Goal: Information Seeking & Learning: Learn about a topic

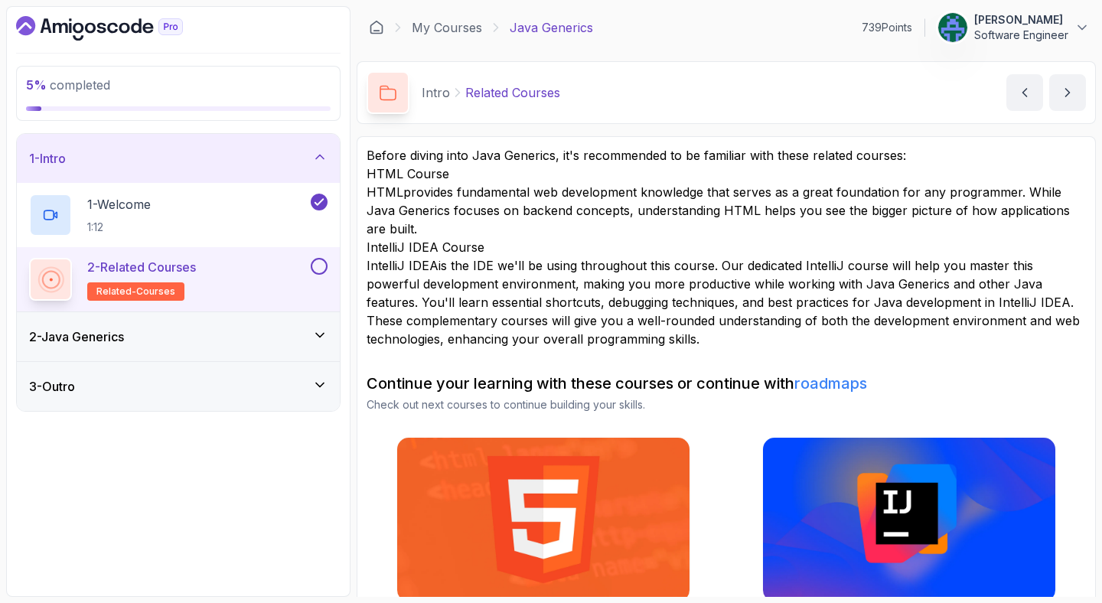
click at [566, 193] on p "HTML provides fundamental web development knowledge that serves as a great foun…" at bounding box center [727, 210] width 720 height 55
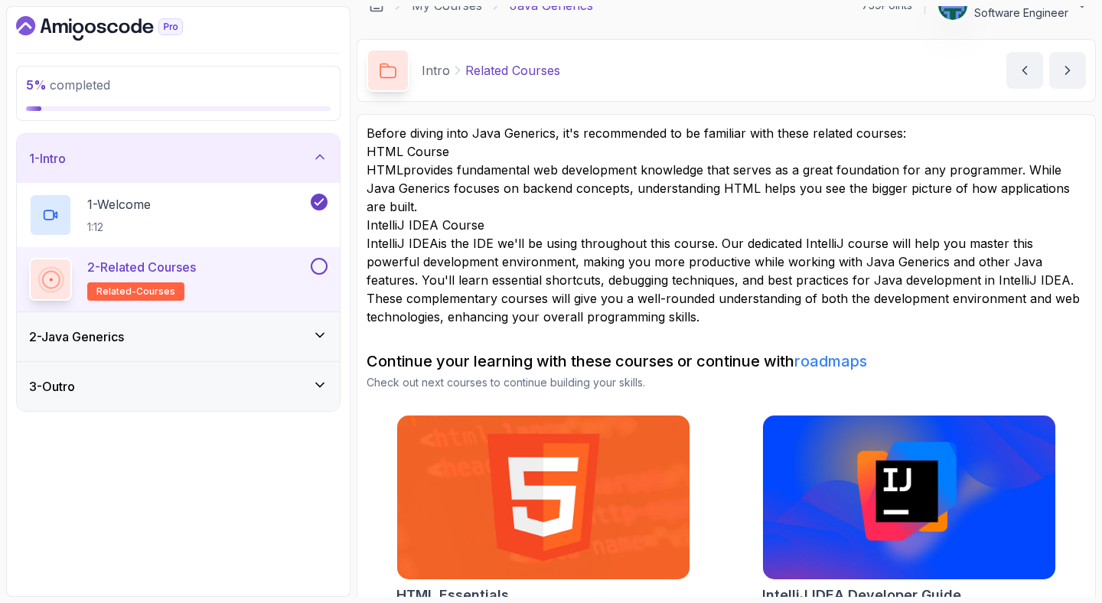
scroll to position [28, 0]
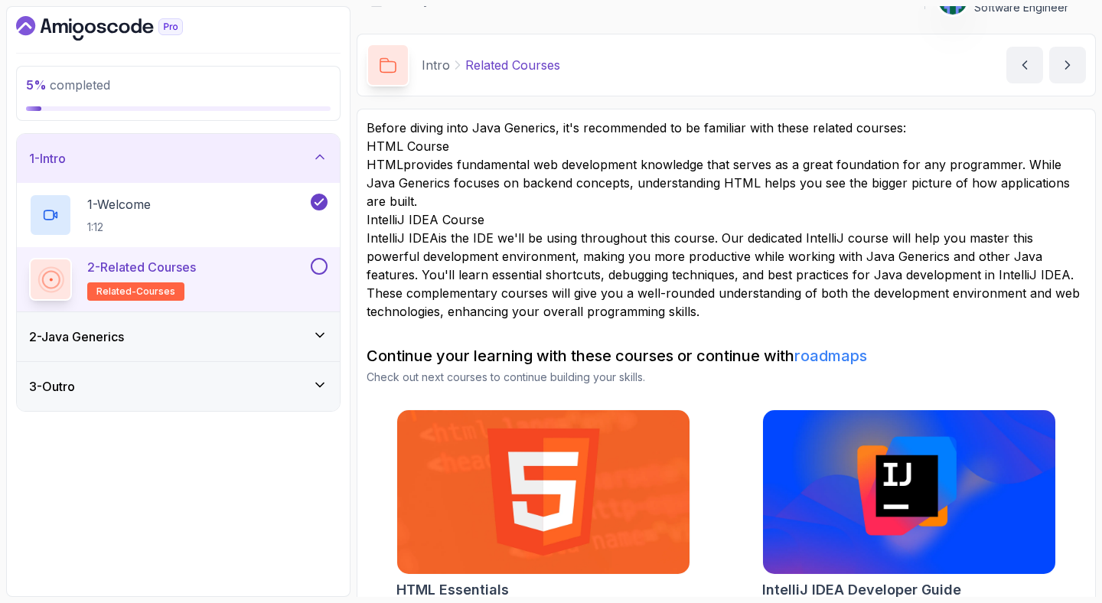
click at [326, 266] on button at bounding box center [319, 266] width 17 height 17
click at [308, 348] on div "2 - Java Generics" at bounding box center [178, 336] width 323 height 49
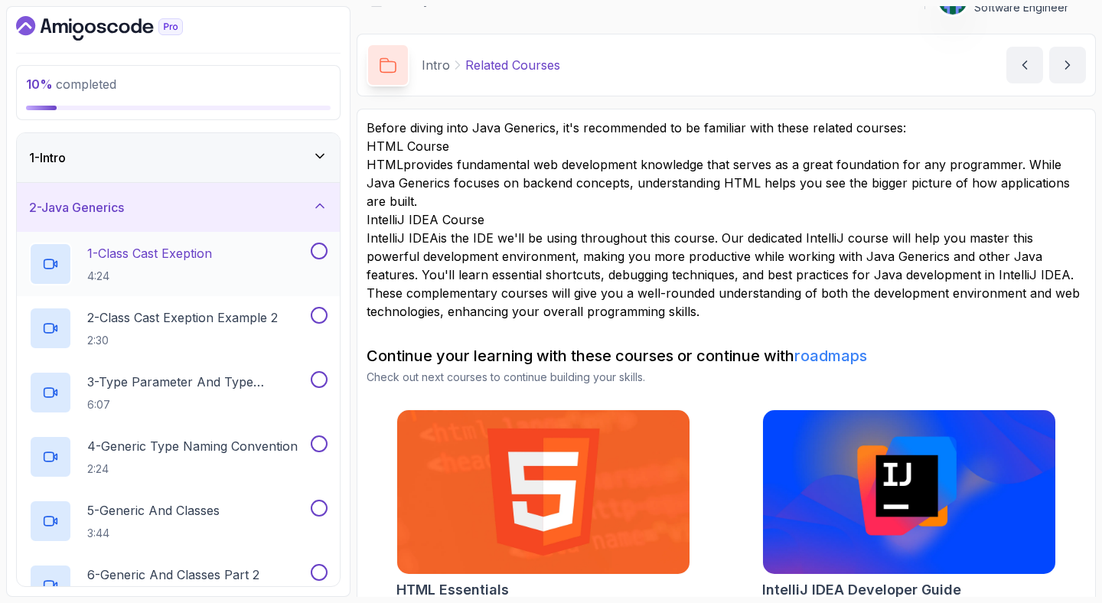
click at [225, 253] on div "1 - Class Cast Exeption 4:24" at bounding box center [168, 264] width 279 height 43
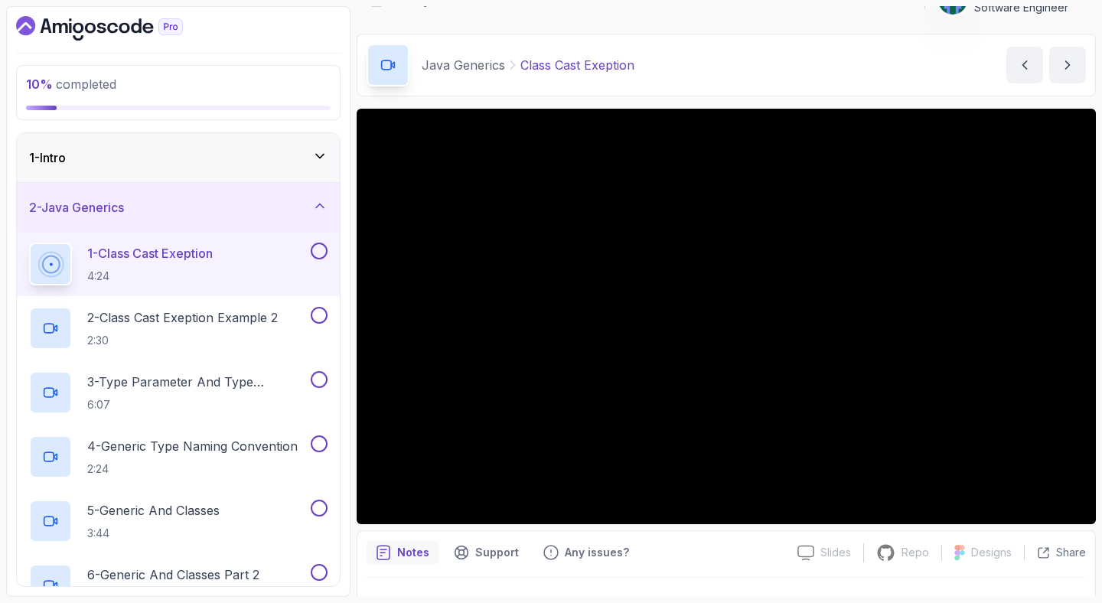
click at [803, 44] on div "Java Generics Class Cast Exeption Class Cast Exeption by [PERSON_NAME]" at bounding box center [726, 65] width 739 height 63
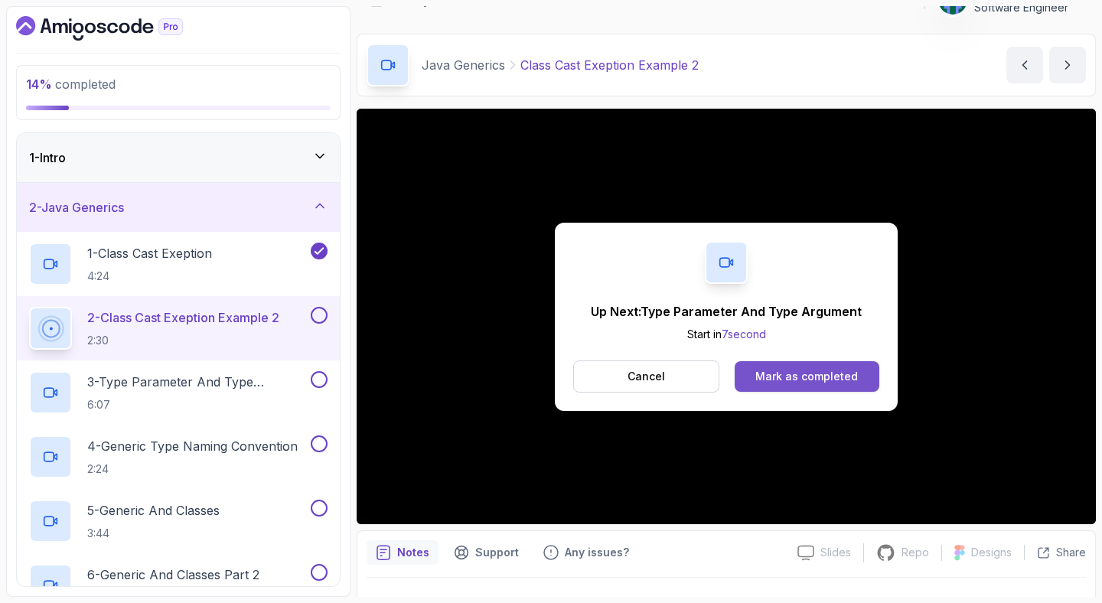
click at [775, 370] on div "Mark as completed" at bounding box center [807, 376] width 103 height 15
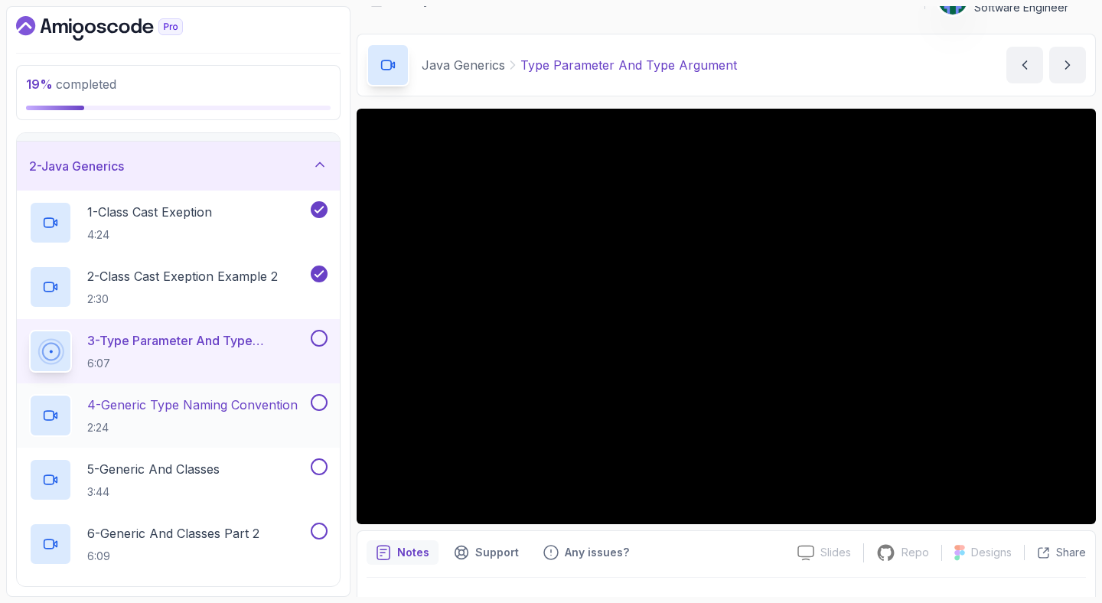
scroll to position [68, 0]
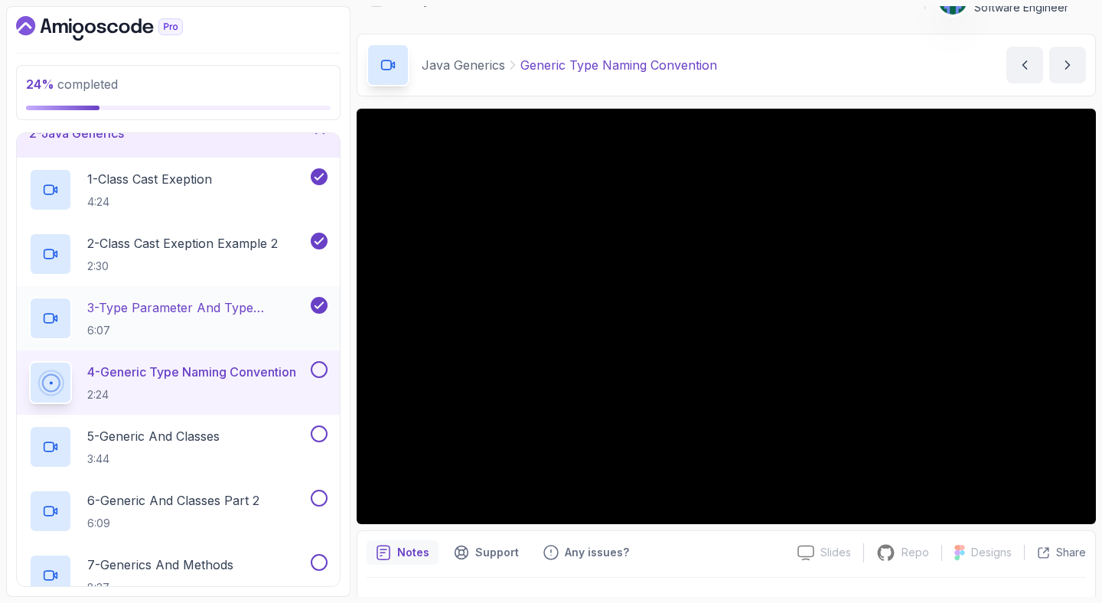
scroll to position [74, 0]
click at [293, 24] on div at bounding box center [178, 28] width 325 height 24
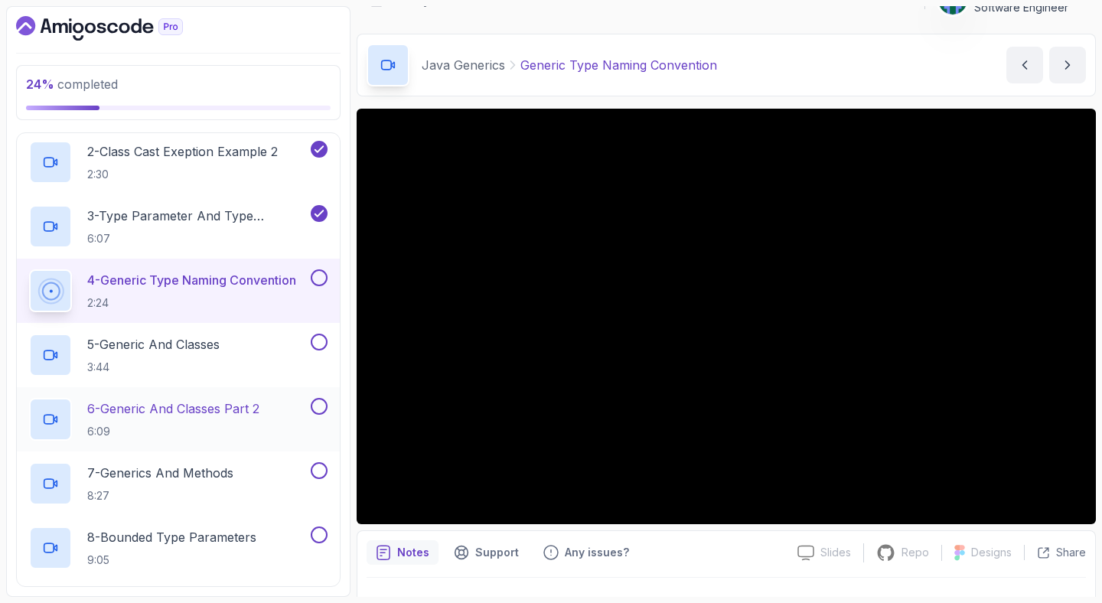
scroll to position [0, 0]
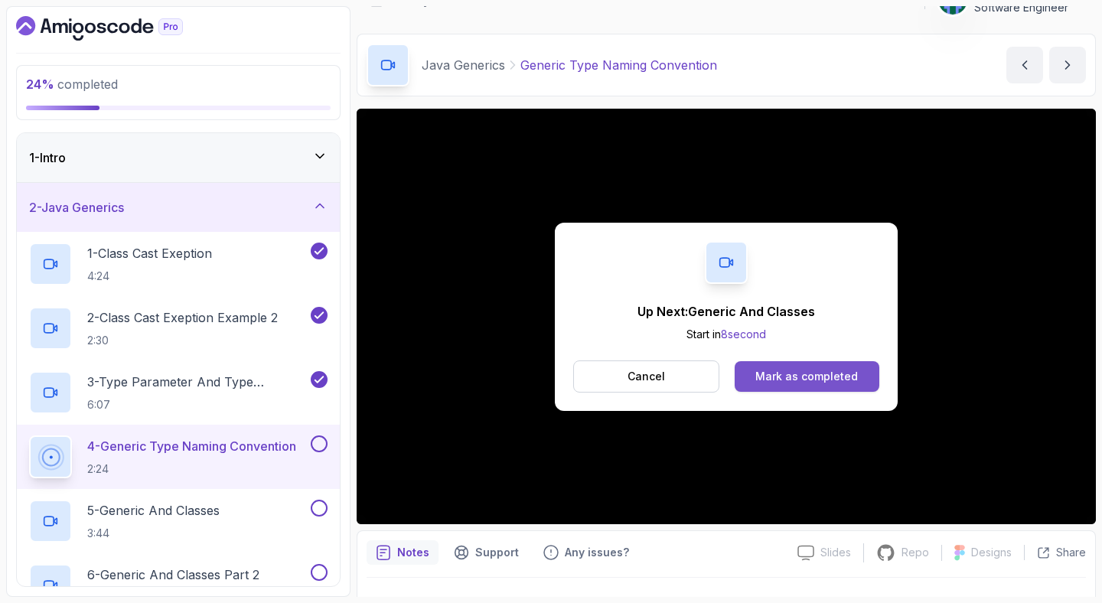
click at [824, 377] on div "Mark as completed" at bounding box center [807, 376] width 103 height 15
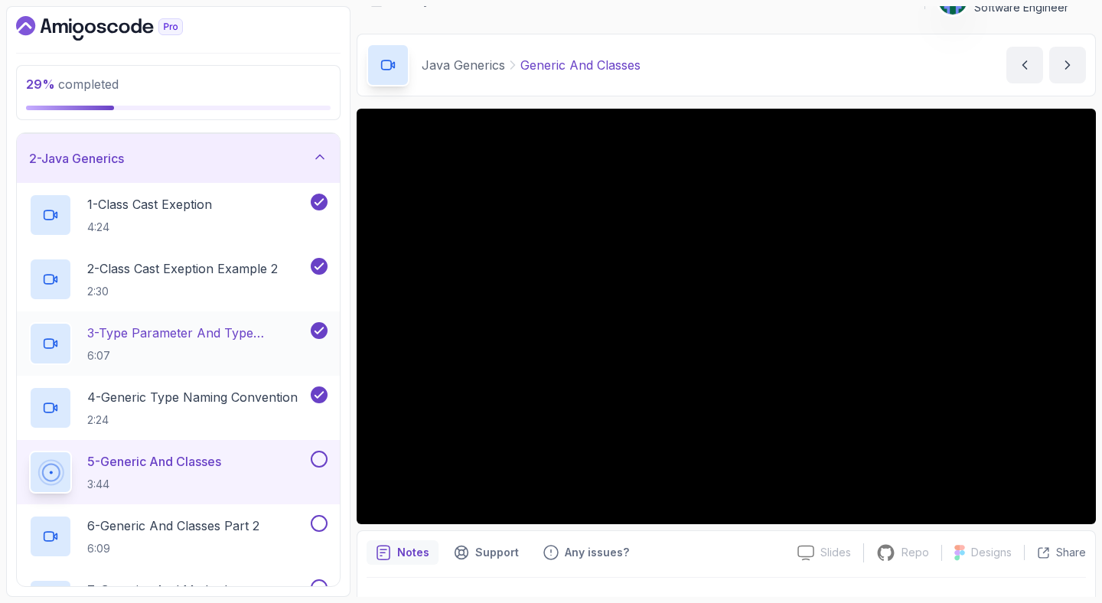
scroll to position [130, 0]
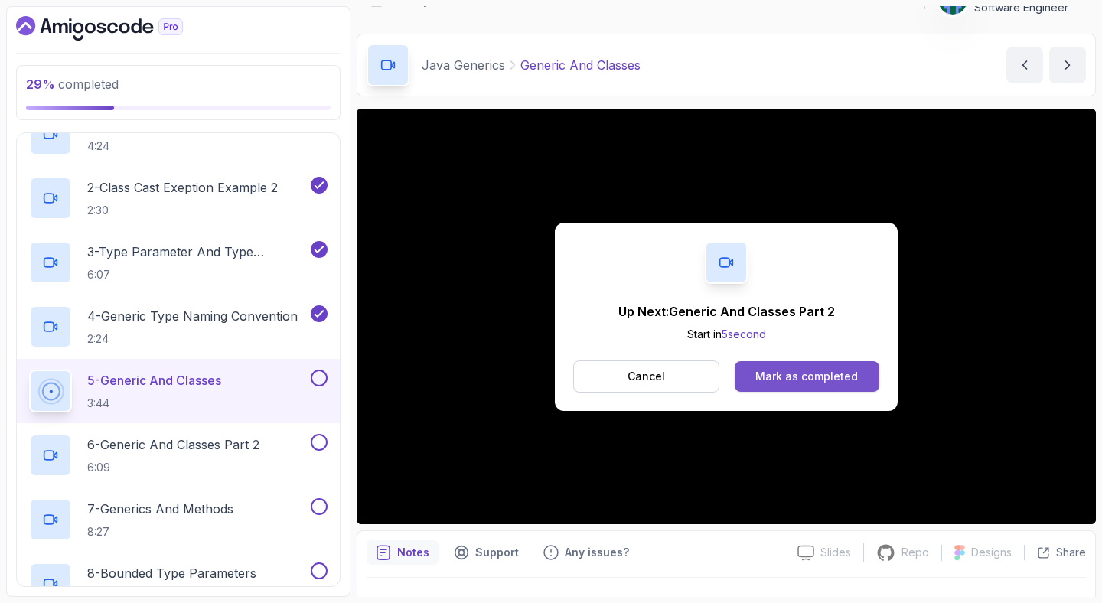
click at [819, 374] on div "Mark as completed" at bounding box center [807, 376] width 103 height 15
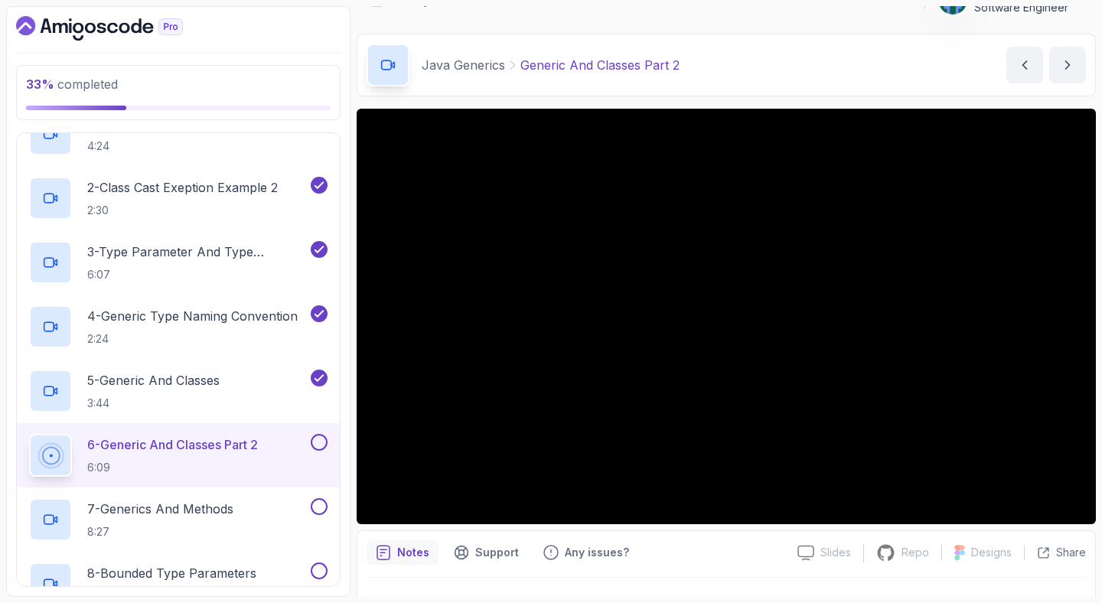
click at [848, 76] on div "Java Generics Generic And Classes Part 2 Generic And Classes Part 2 by [PERSON_…" at bounding box center [726, 65] width 739 height 63
click at [472, 34] on div "Java Generics Generic And Classes Part 2 Generic And Classes Part 2 by [PERSON_…" at bounding box center [726, 65] width 739 height 63
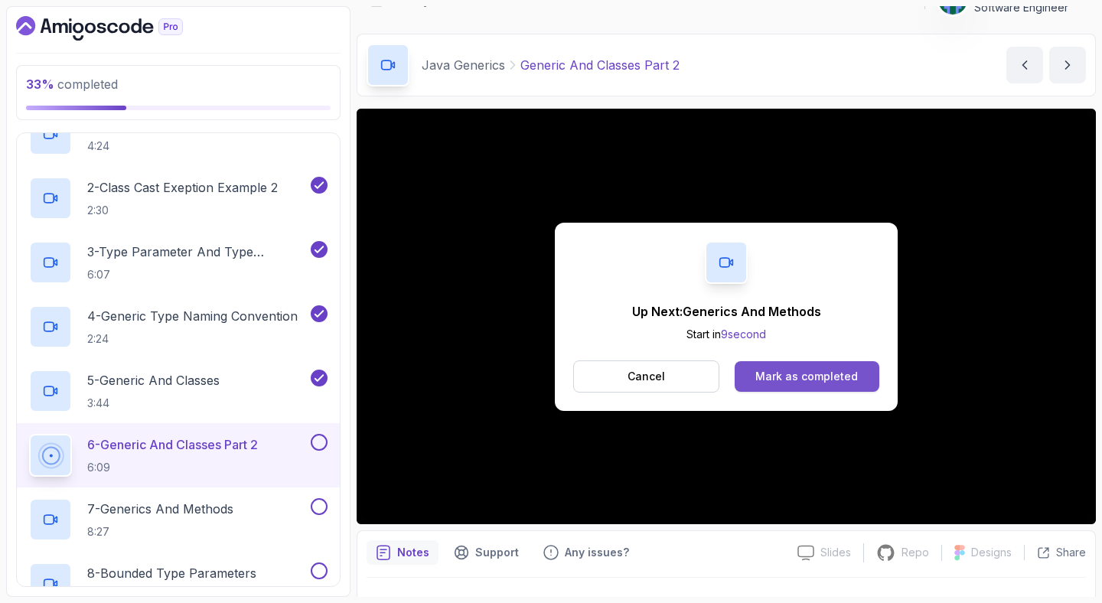
click at [807, 365] on button "Mark as completed" at bounding box center [807, 376] width 145 height 31
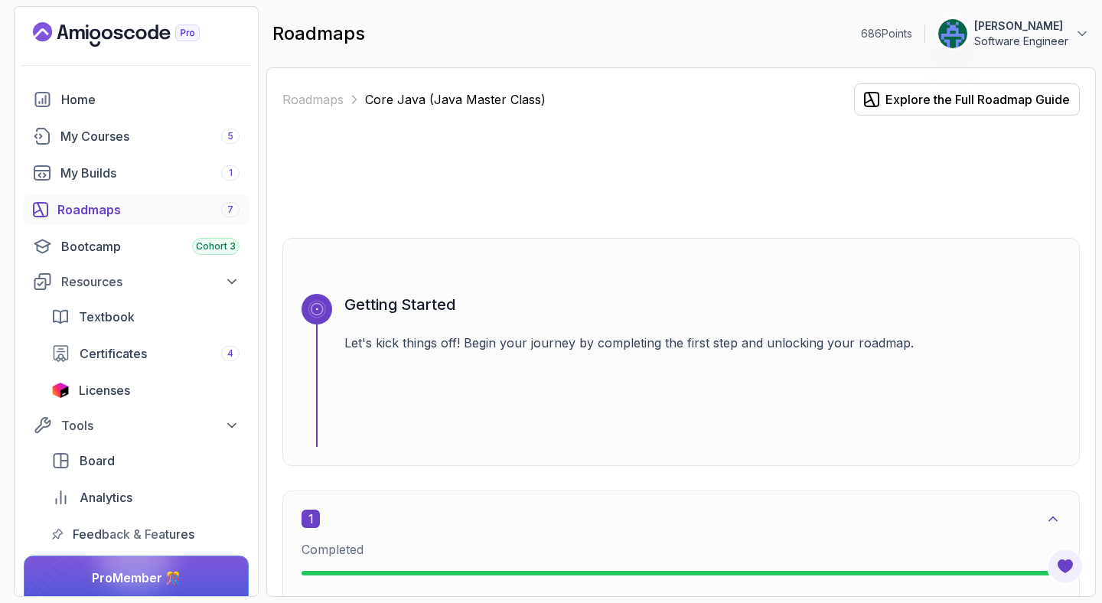
scroll to position [5426, 0]
